Goal: Navigation & Orientation: Find specific page/section

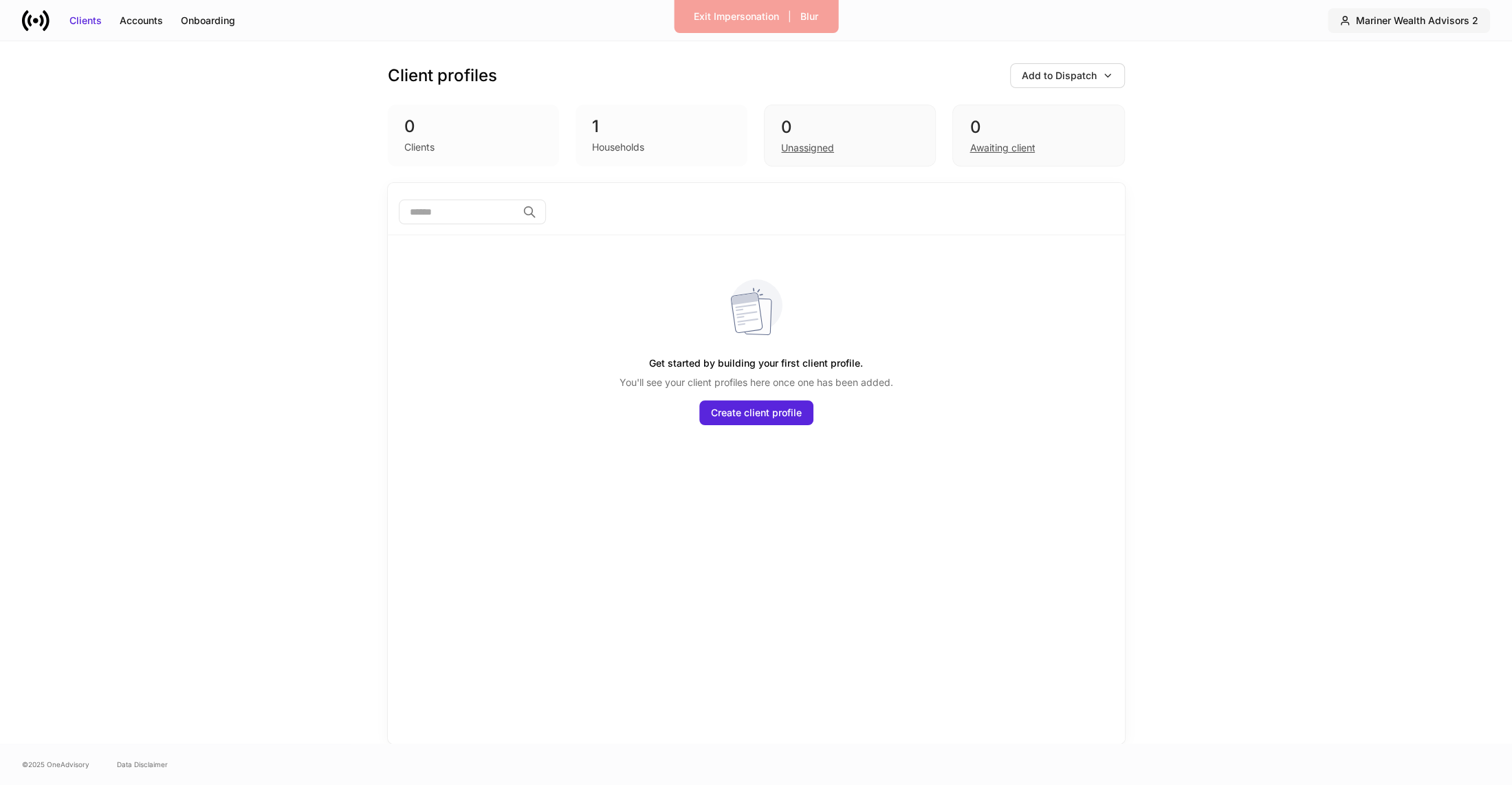
click at [1466, 28] on button "Mariner Wealth Advisors 2" at bounding box center [1408, 20] width 162 height 25
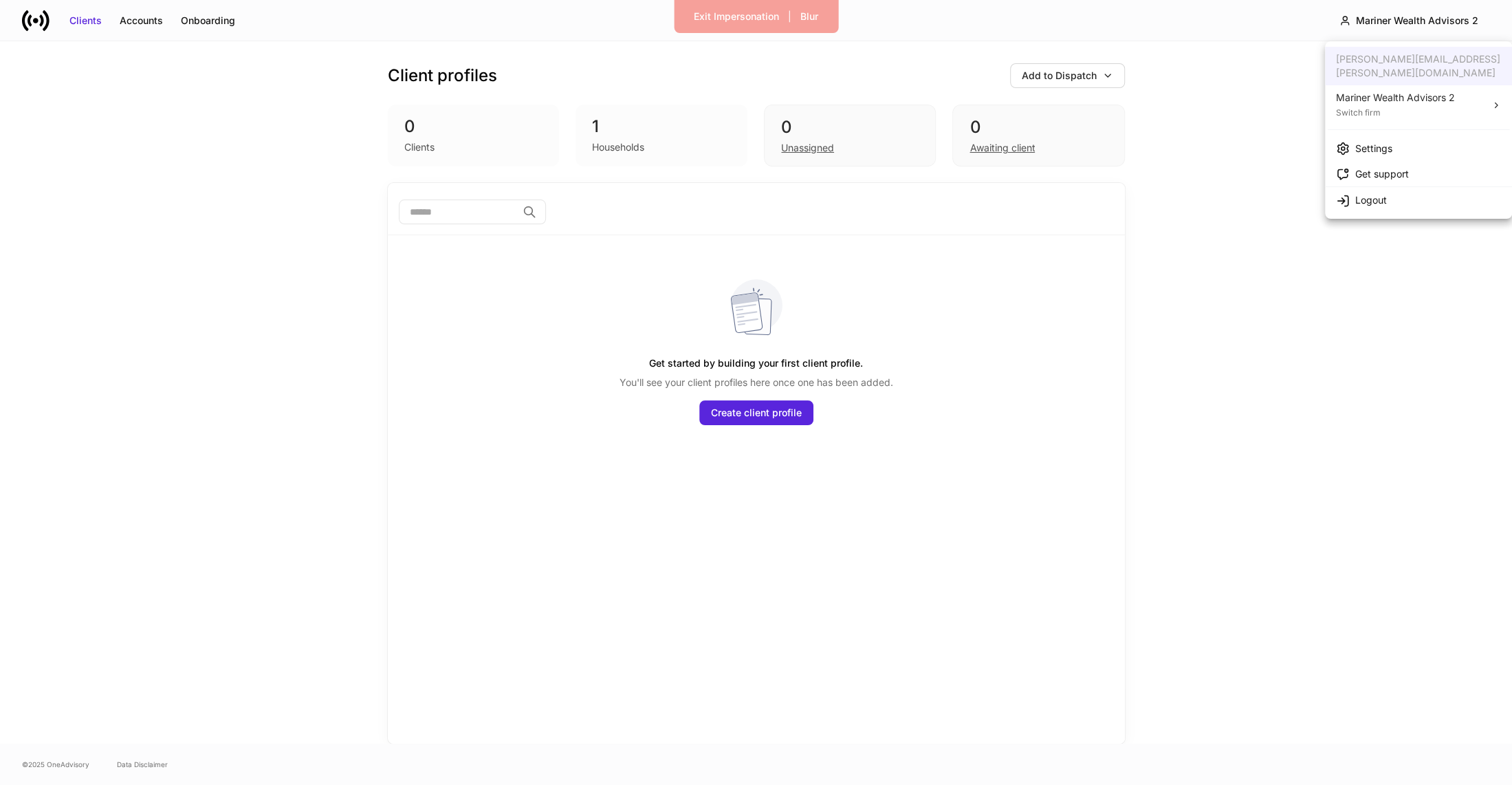
click at [1408, 135] on li "Settings" at bounding box center [1417, 148] width 187 height 26
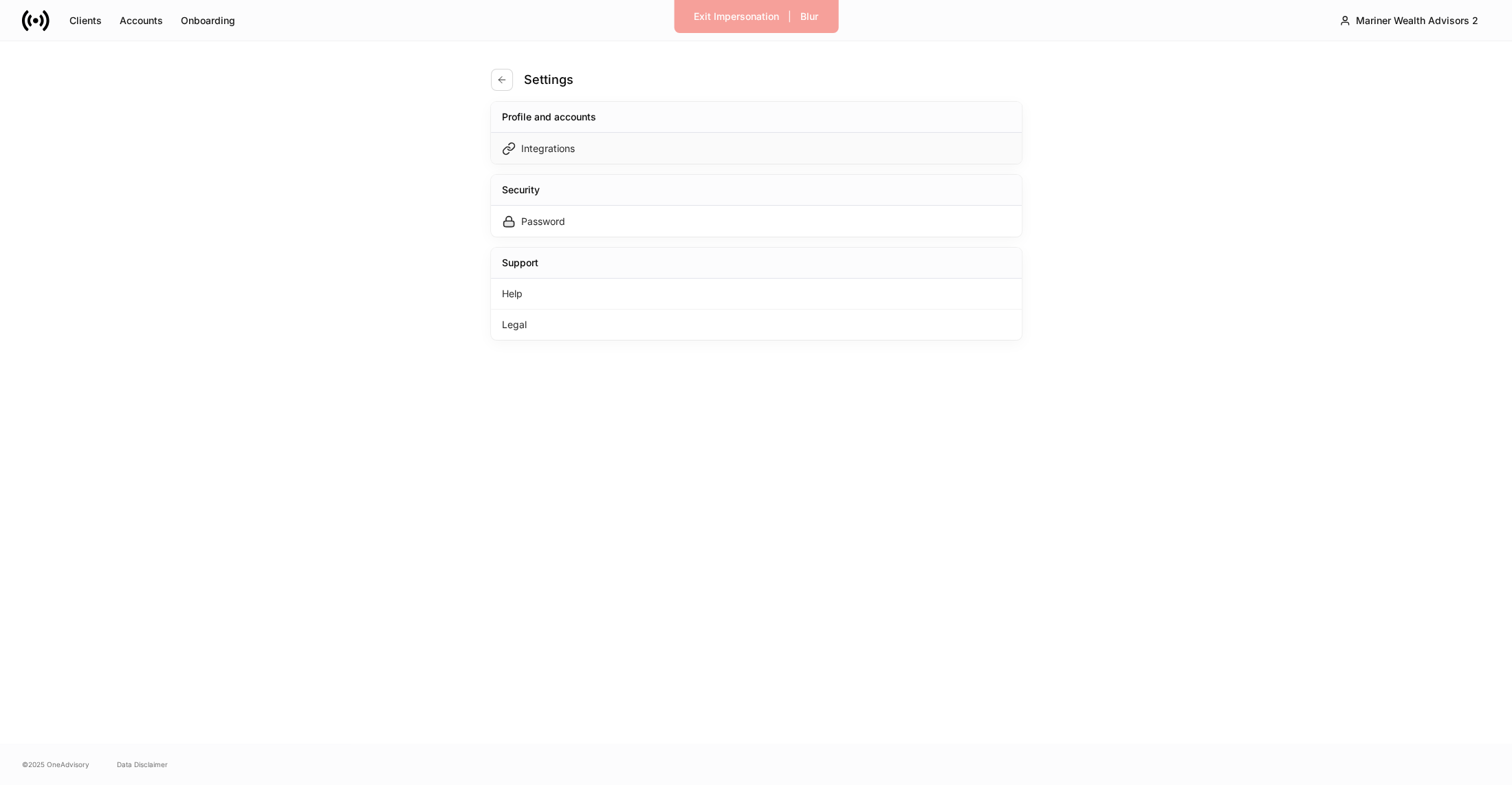
click at [828, 146] on div "Integrations" at bounding box center [756, 148] width 531 height 31
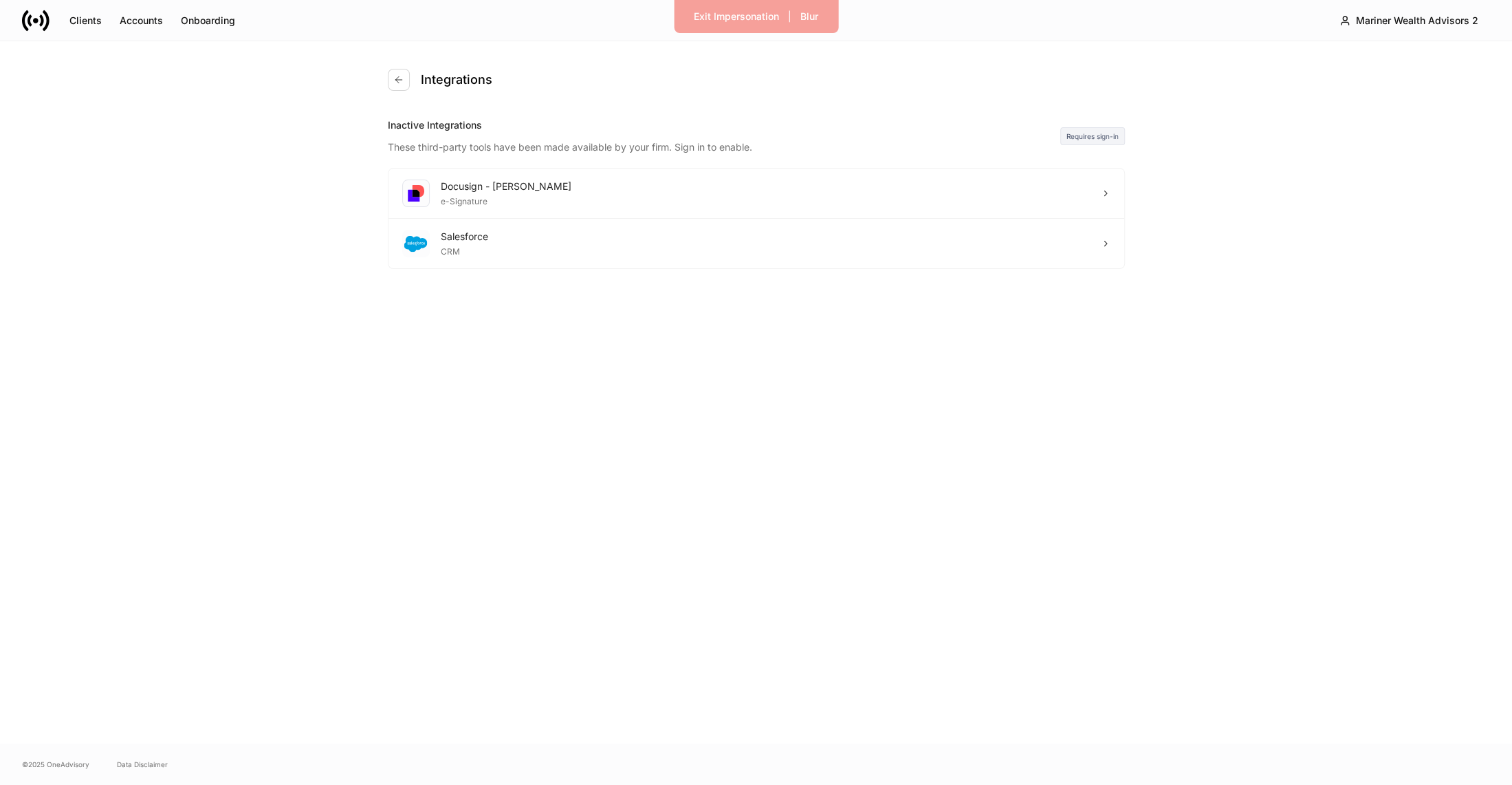
click at [398, 65] on div "Integrations" at bounding box center [756, 80] width 737 height 77
click at [398, 66] on div "Integrations" at bounding box center [756, 80] width 737 height 77
click at [399, 69] on button "button" at bounding box center [398, 80] width 22 height 22
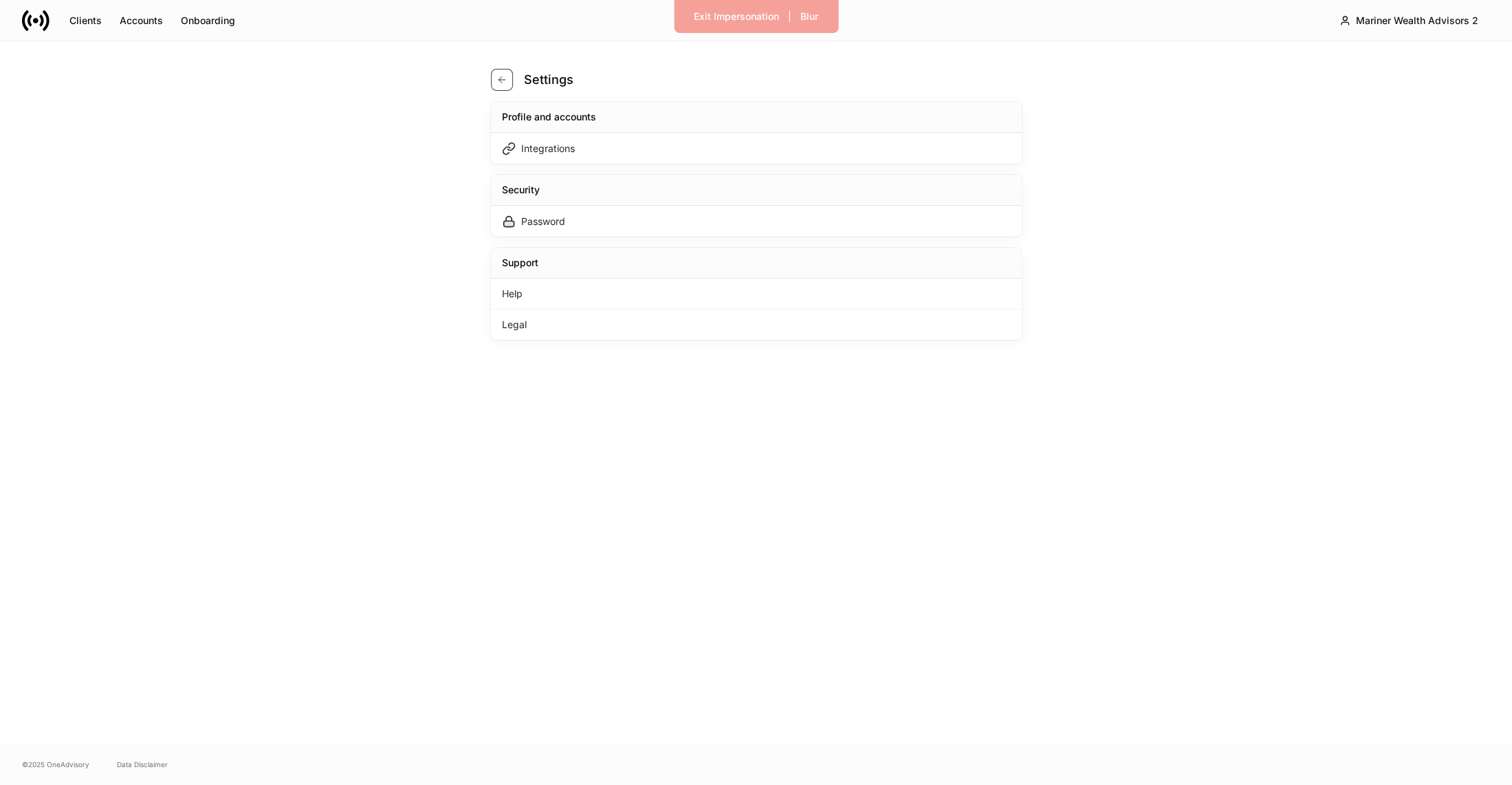
click at [495, 81] on button "button" at bounding box center [502, 80] width 22 height 22
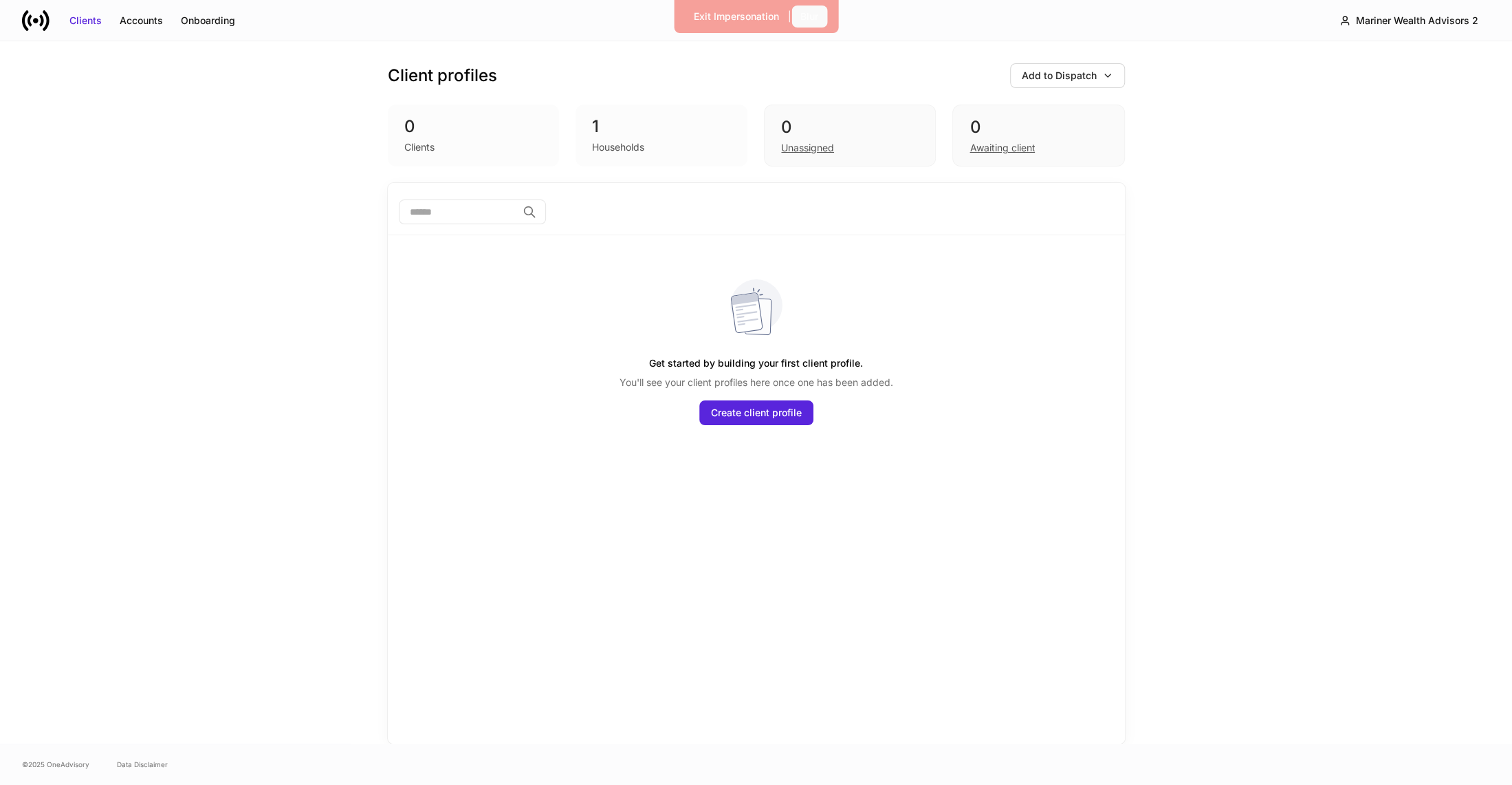
click at [806, 19] on div "Blur" at bounding box center [809, 17] width 18 height 14
click at [685, 6] on button "Exit Impersonation" at bounding box center [714, 16] width 104 height 22
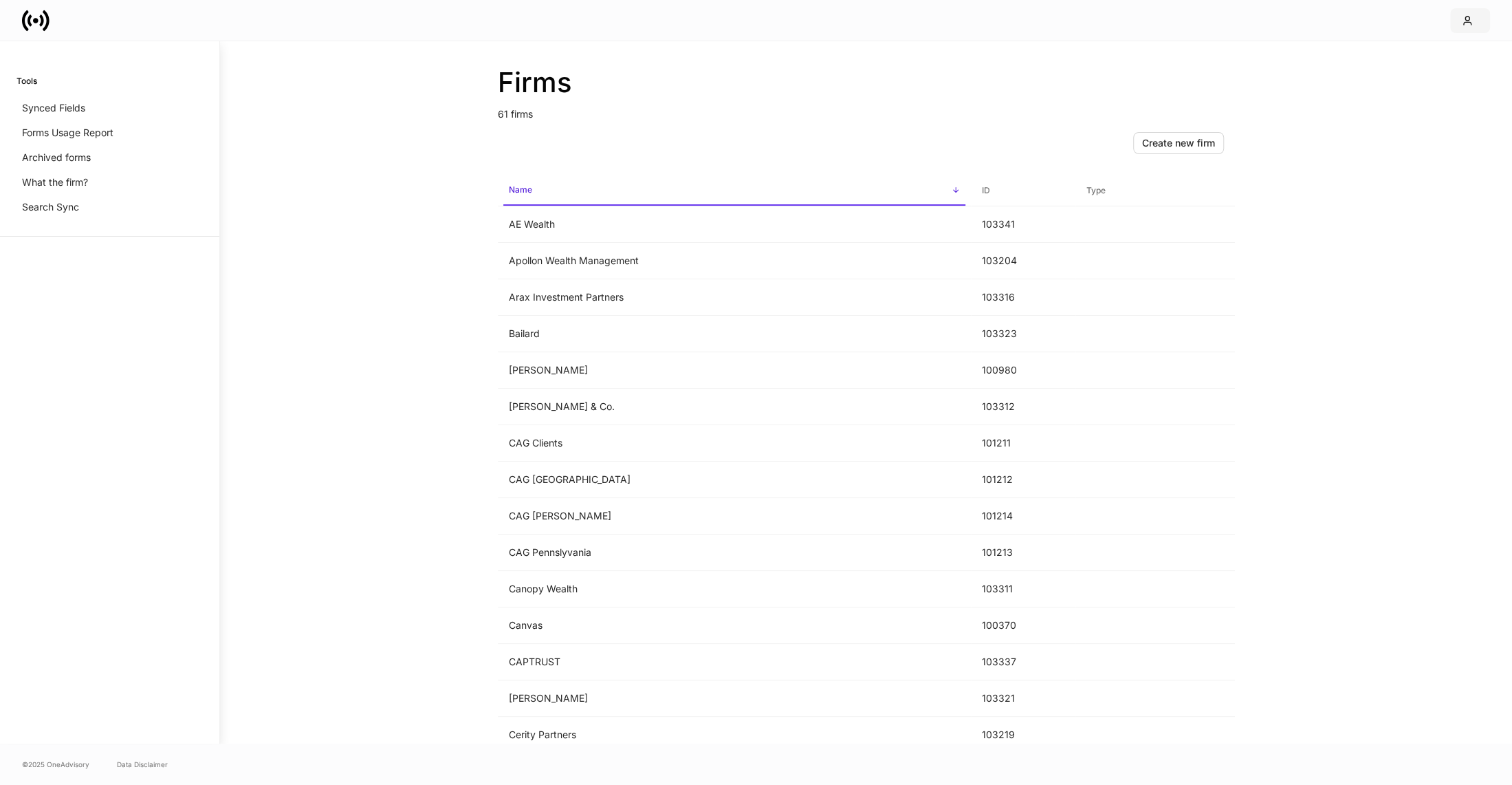
click at [1477, 15] on div "button" at bounding box center [1470, 20] width 17 height 11
click at [1431, 69] on li "Settings" at bounding box center [1407, 70] width 165 height 26
click at [1432, 70] on div "Firms 61 firms Create new firm Name sorted ascending ID Type AE Wealth 103341 A…" at bounding box center [866, 392] width 1292 height 702
